Goal: Communication & Community: Answer question/provide support

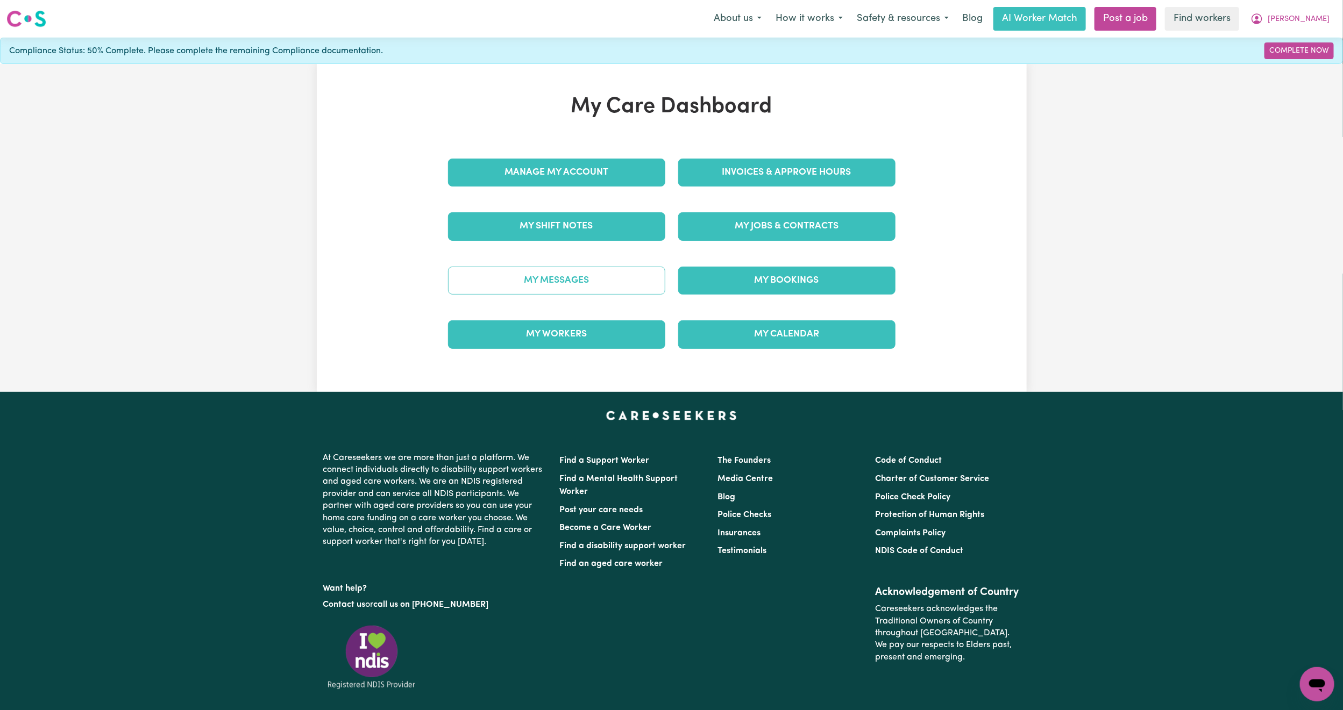
click at [566, 286] on link "My Messages" at bounding box center [556, 281] width 217 height 28
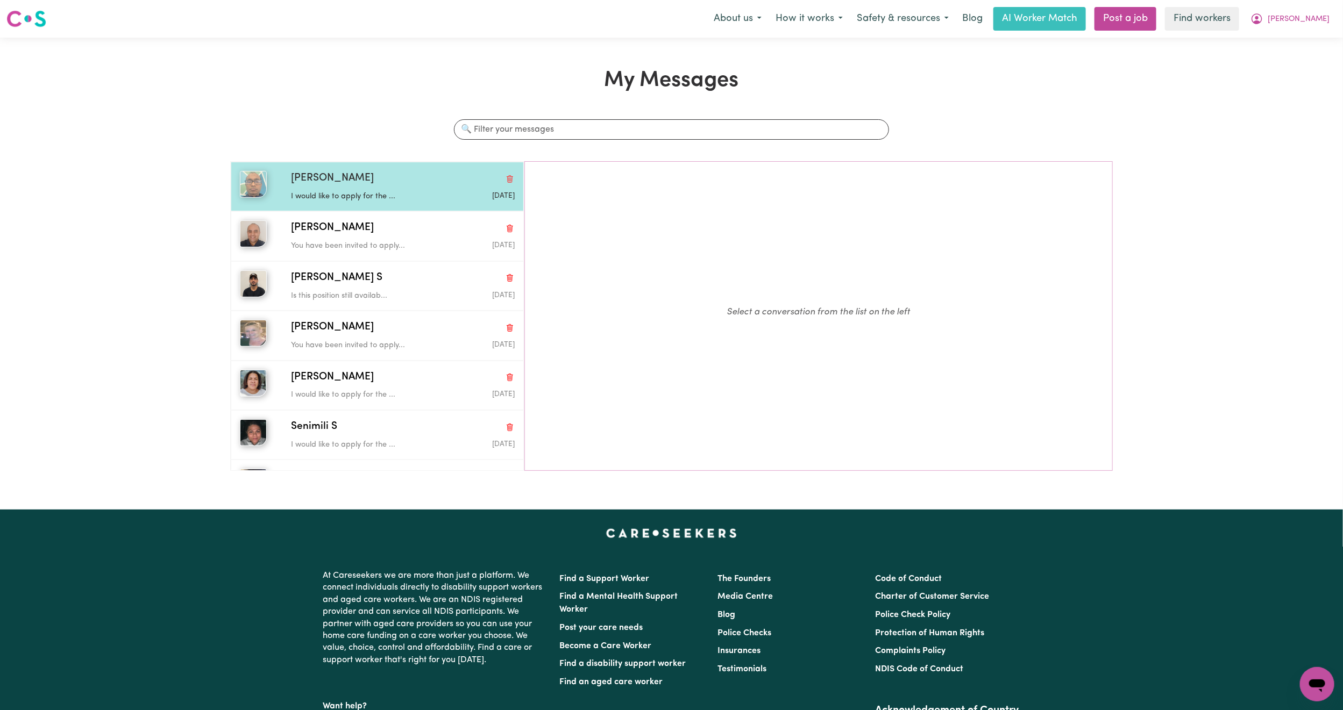
click at [433, 195] on div "I would like to apply for the ... [DATE]" at bounding box center [403, 195] width 224 height 16
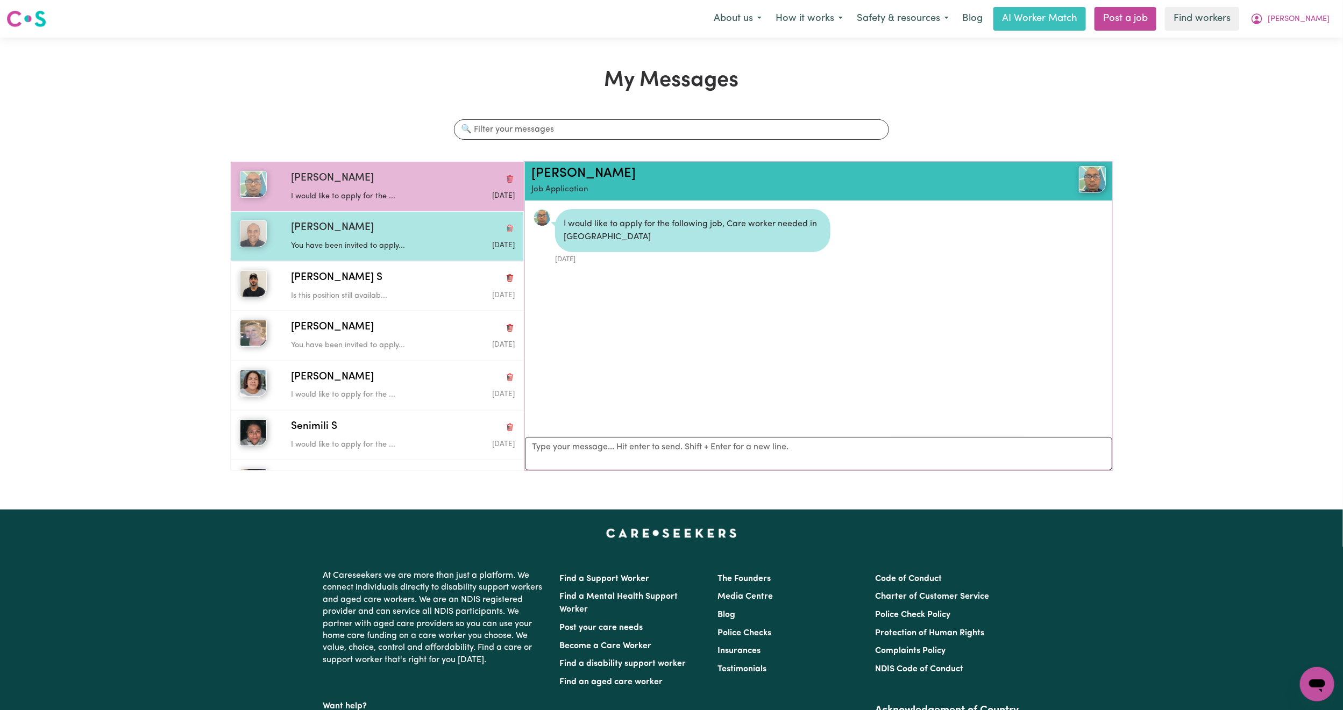
scroll to position [7, 0]
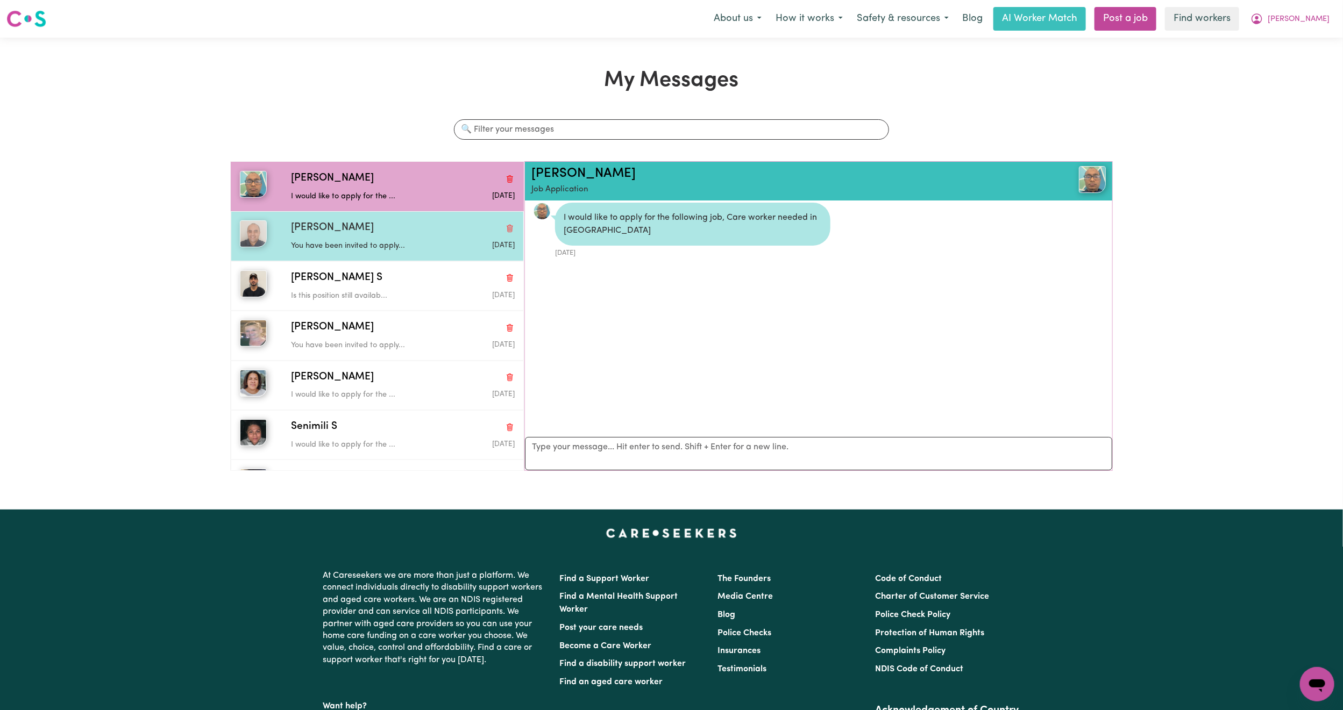
click at [400, 225] on div "[PERSON_NAME]" at bounding box center [403, 229] width 224 height 16
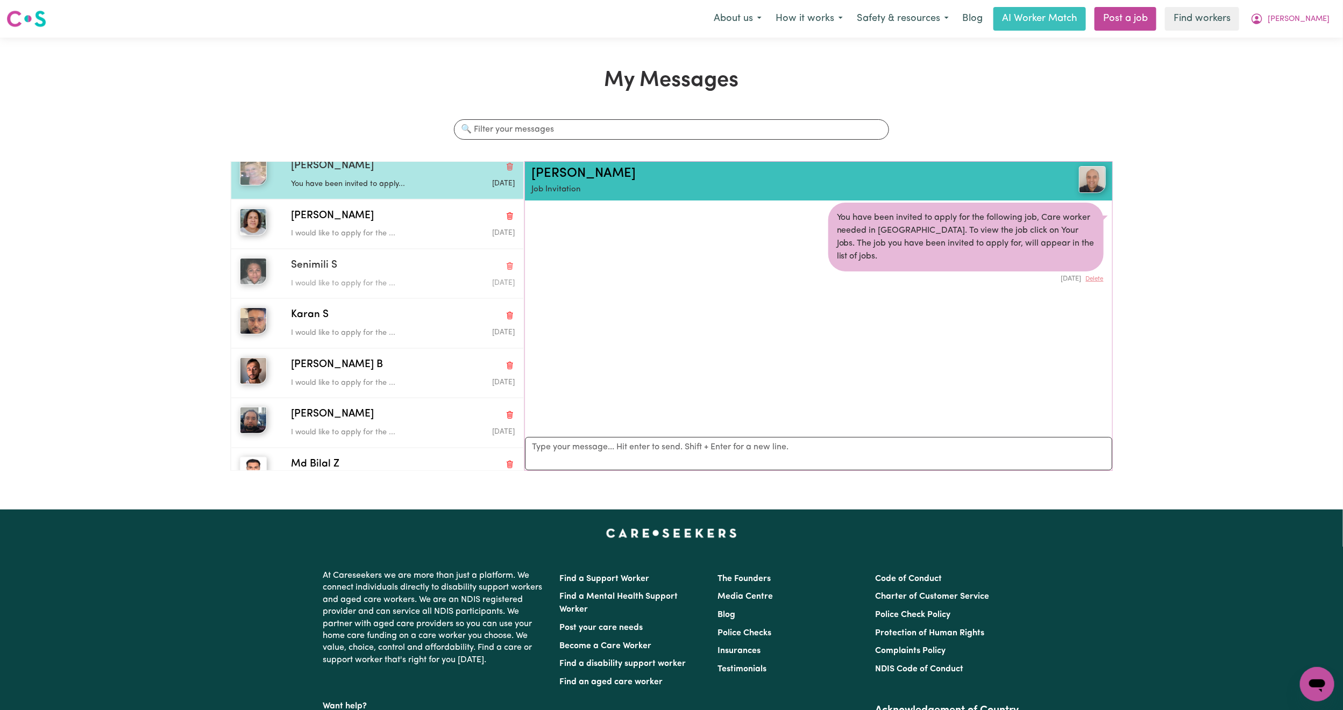
click at [400, 255] on div "Senimili S I would like to apply for the ... [DATE]" at bounding box center [377, 273] width 293 height 49
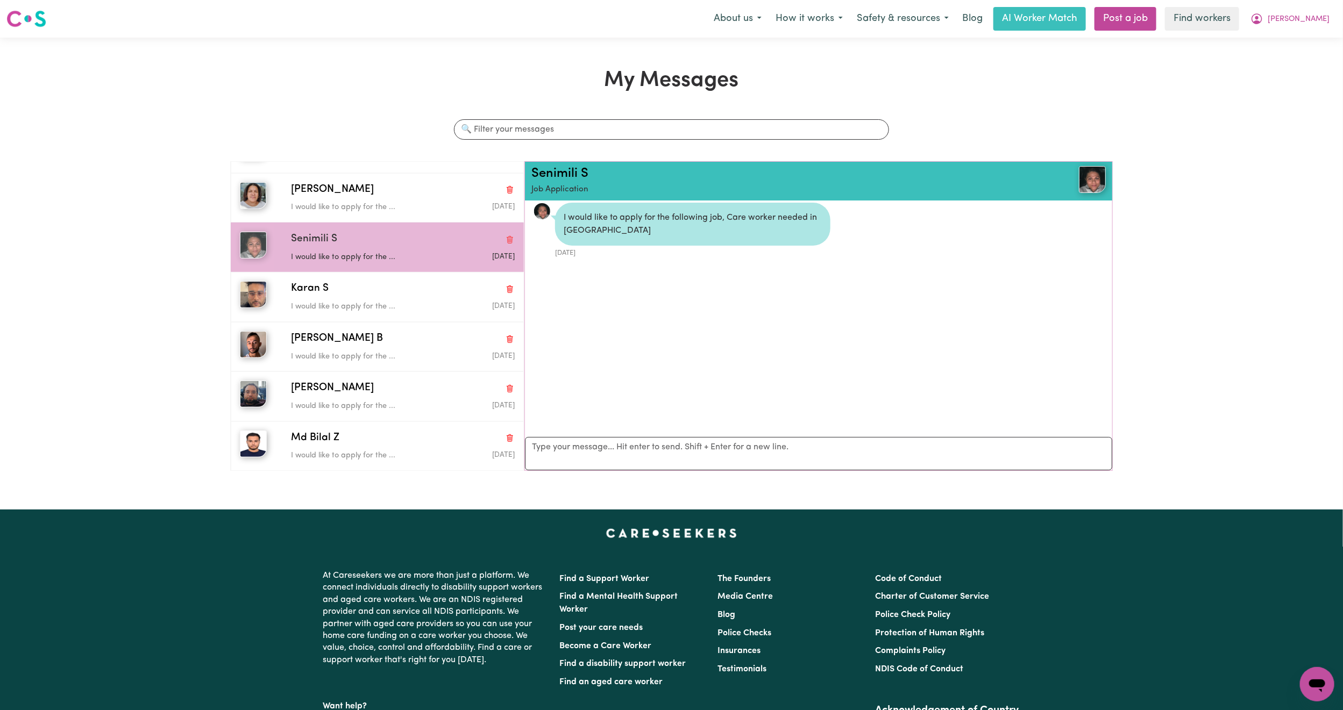
scroll to position [0, 0]
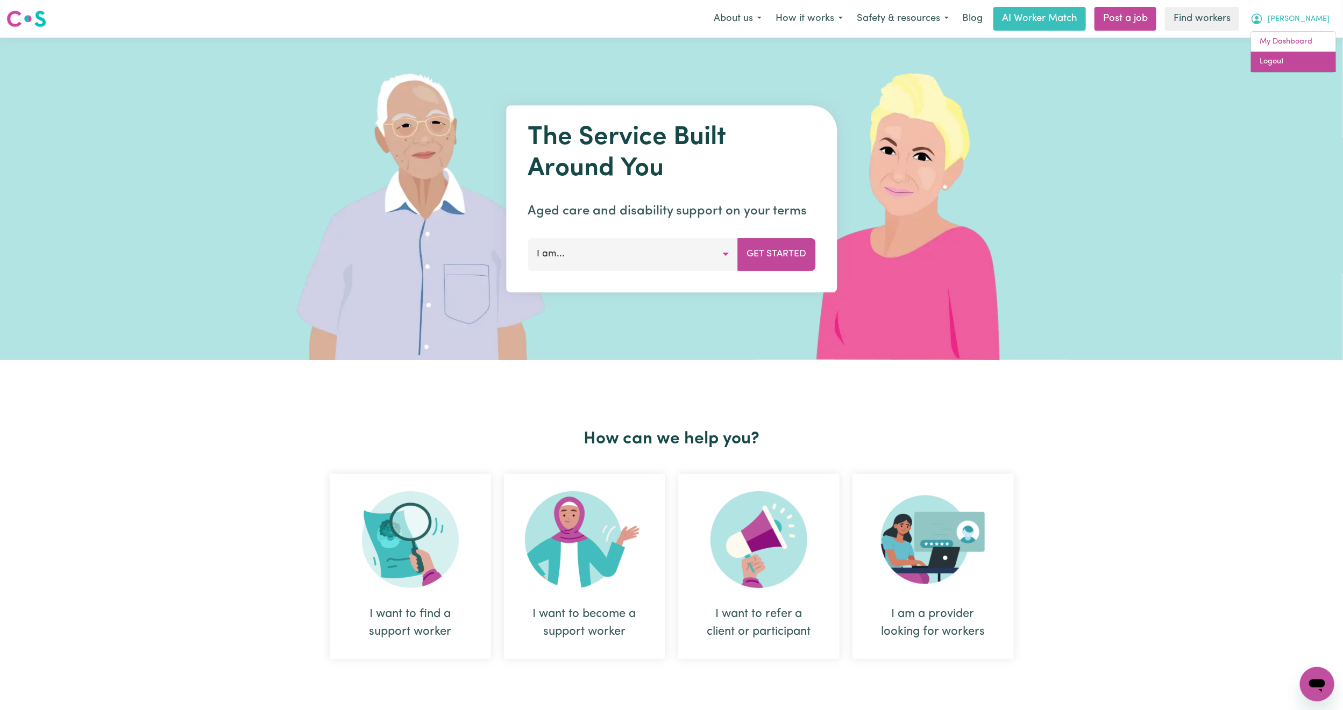
drag, startPoint x: 0, startPoint y: 0, endPoint x: 1302, endPoint y: 59, distance: 1303.4
click at [1290, 66] on link "Logout" at bounding box center [1293, 62] width 85 height 20
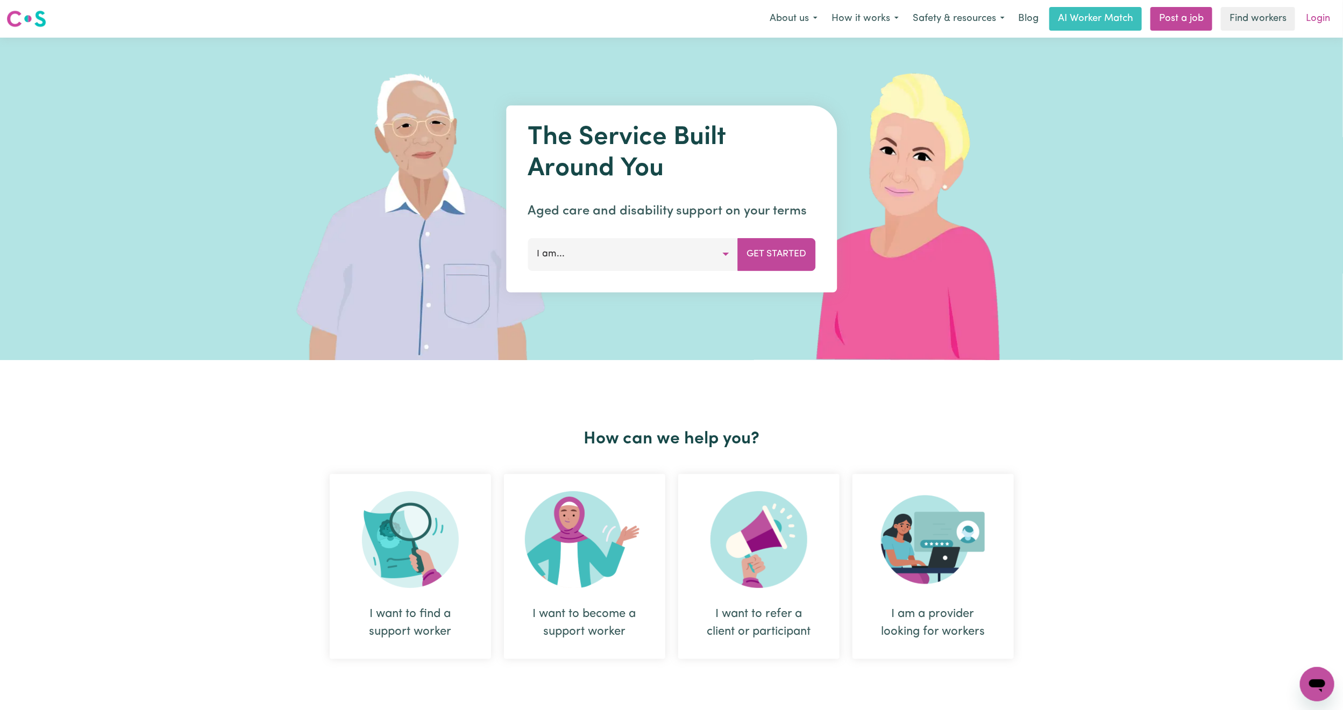
click at [1323, 10] on link "Login" at bounding box center [1317, 19] width 37 height 24
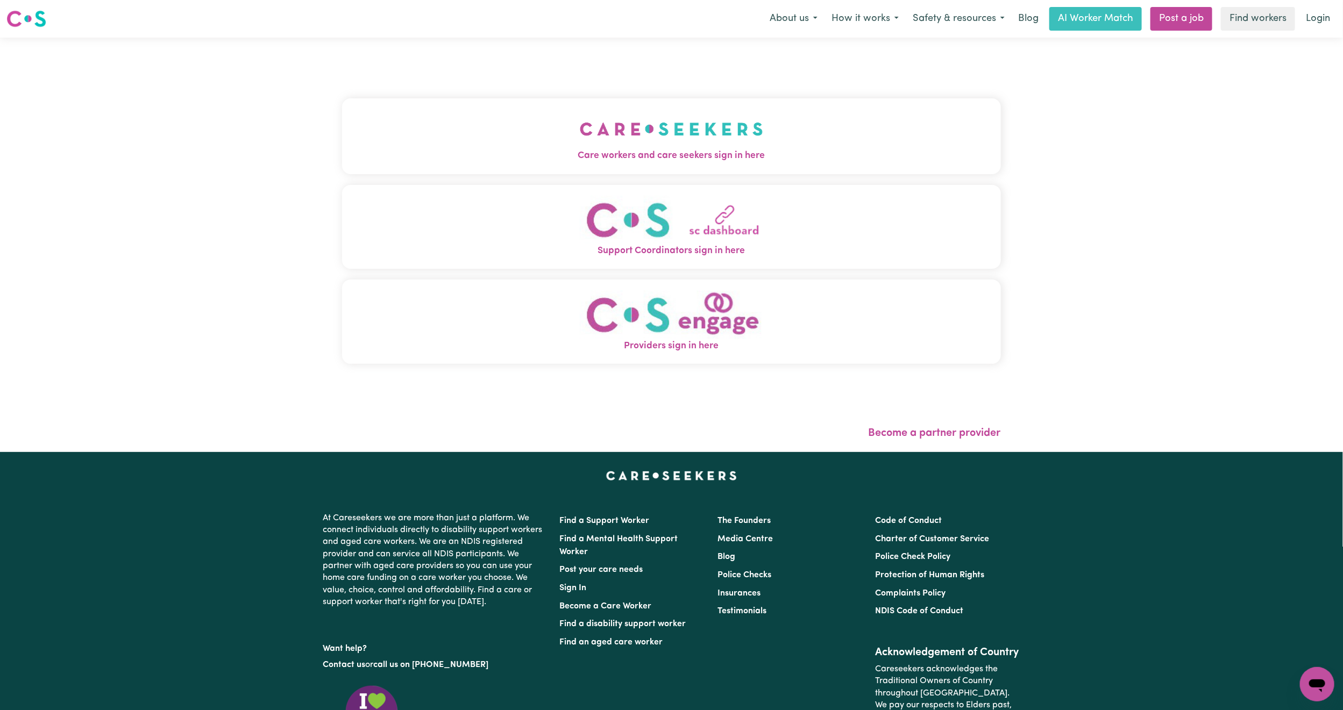
click at [507, 139] on button "Care workers and care seekers sign in here" at bounding box center [671, 135] width 659 height 75
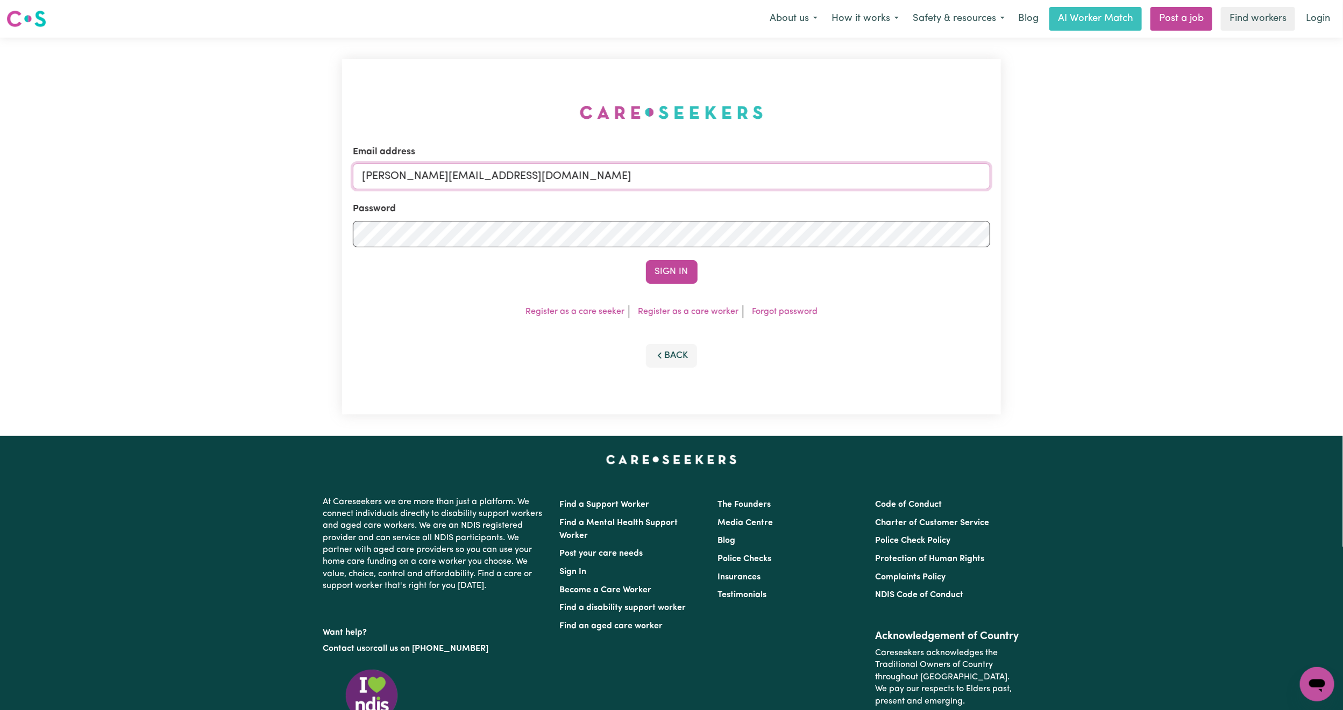
click at [657, 165] on input "[PERSON_NAME][EMAIL_ADDRESS][DOMAIN_NAME]" at bounding box center [671, 177] width 637 height 26
type input "[EMAIL_ADDRESS][PERSON_NAME][DOMAIN_NAME]"
click at [658, 261] on button "Sign In" at bounding box center [672, 272] width 52 height 24
